Goal: Task Accomplishment & Management: Use online tool/utility

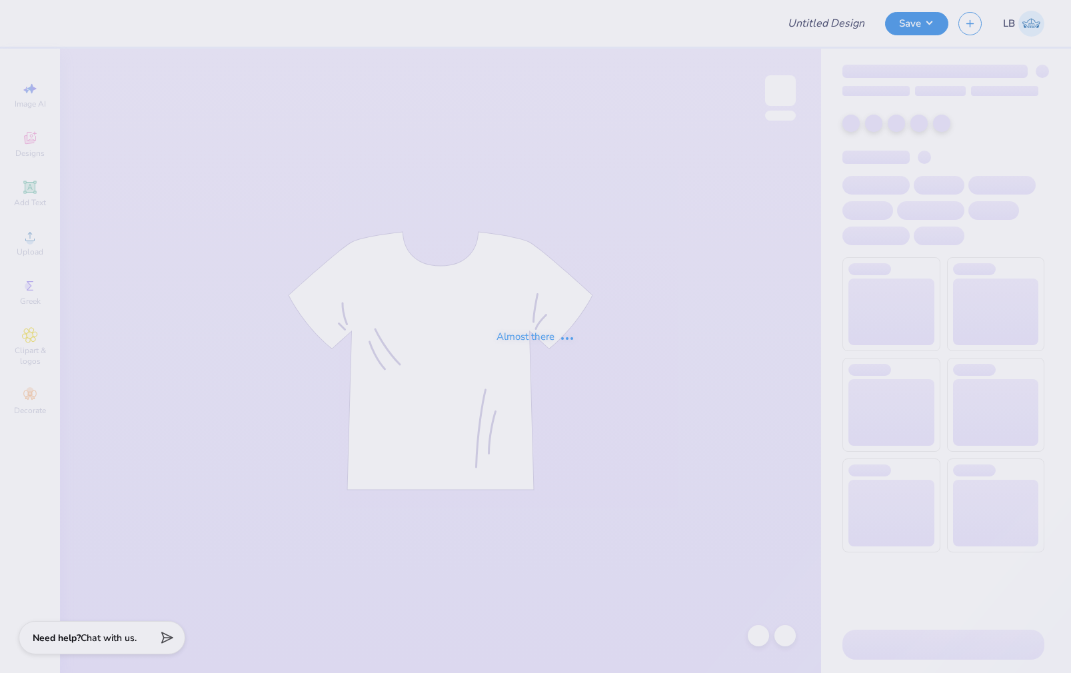
type input "APHI House Remake"
type input "24"
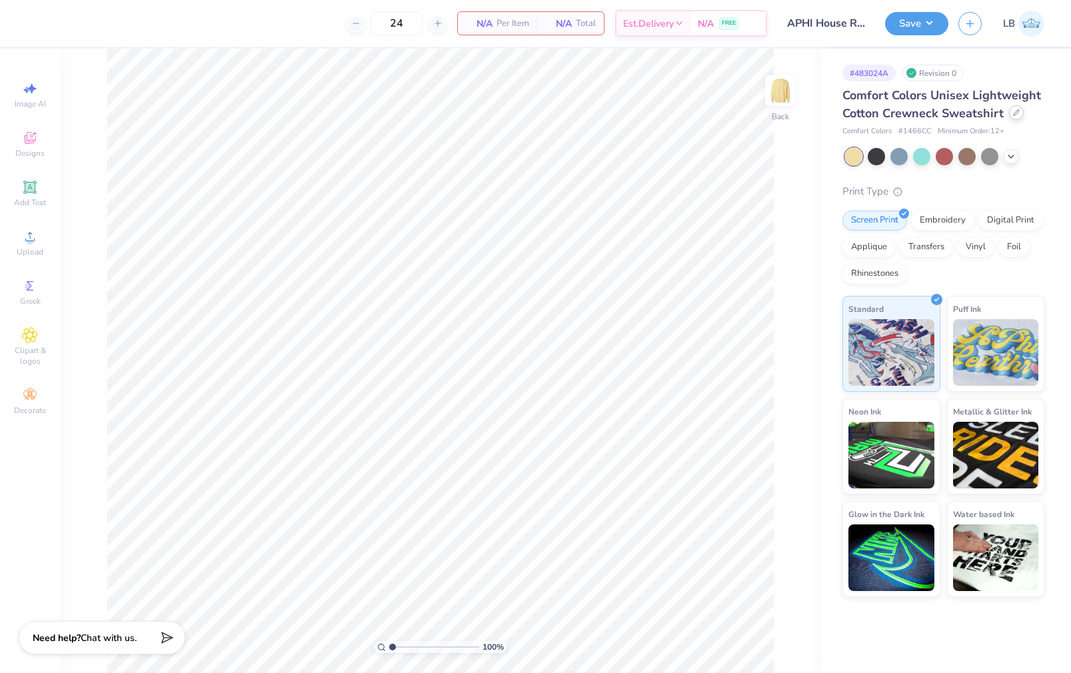
click at [1009, 116] on div at bounding box center [1016, 112] width 15 height 15
click at [1019, 114] on div at bounding box center [1016, 112] width 15 height 15
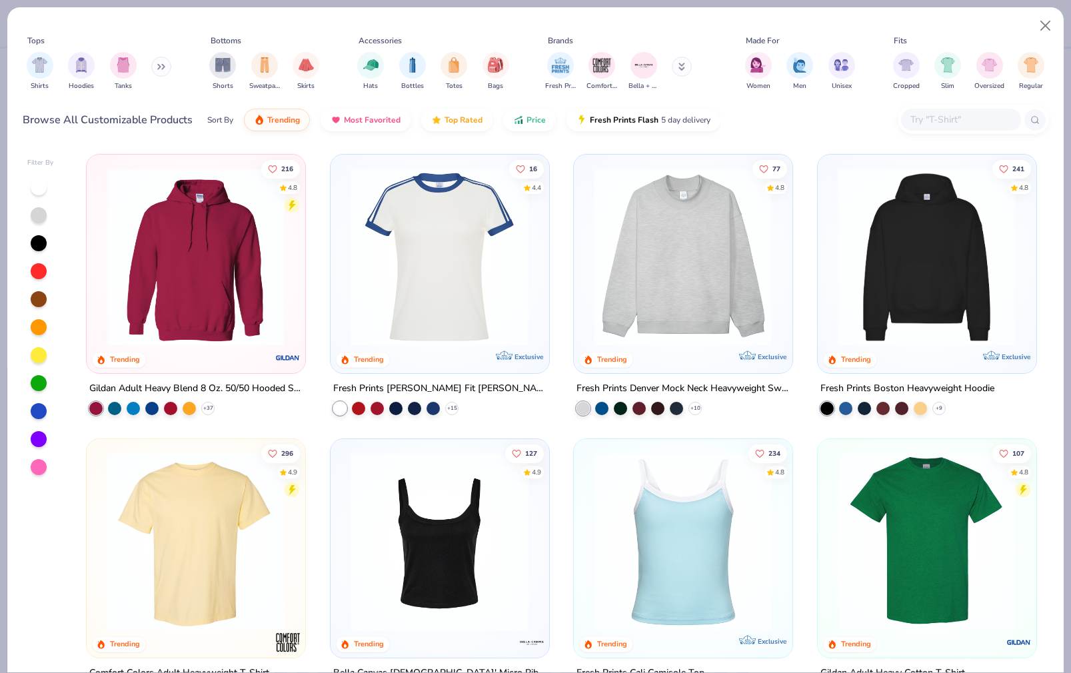
type textarea "x"
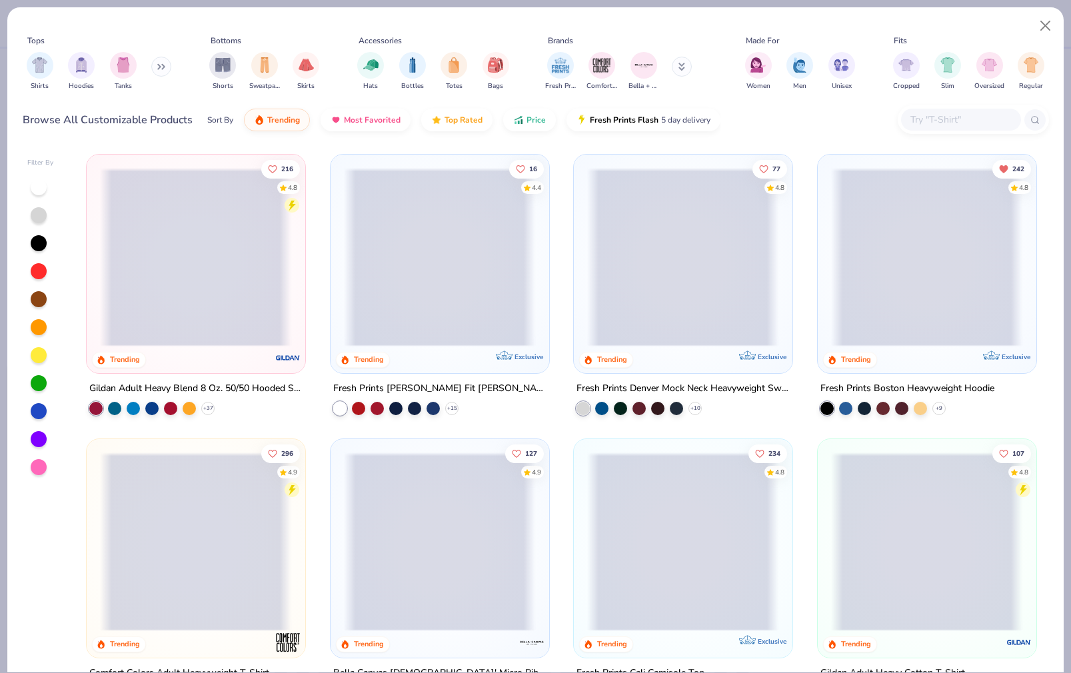
click at [960, 121] on input "text" at bounding box center [960, 119] width 103 height 15
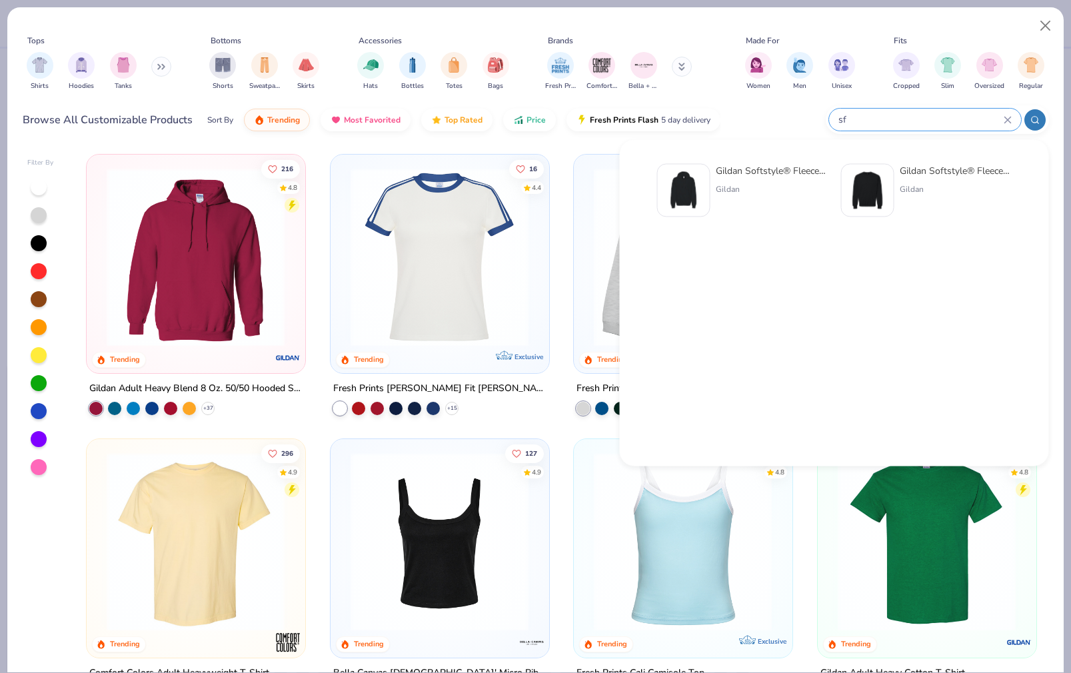
type input "sf"
click at [880, 183] on img at bounding box center [867, 190] width 41 height 41
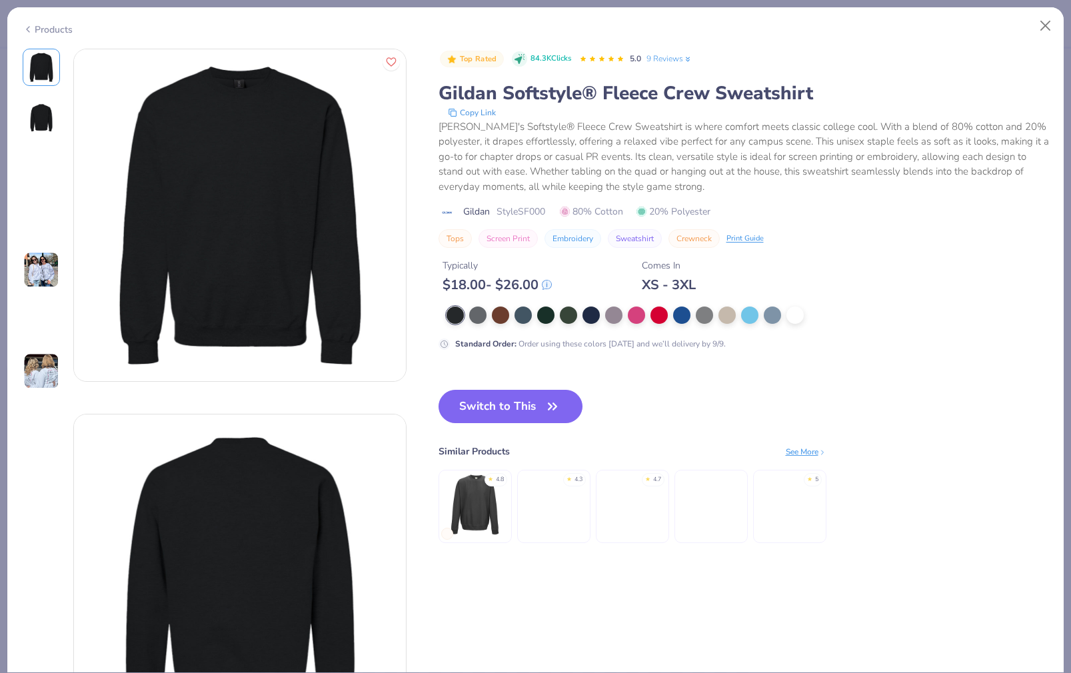
type textarea "x"
